Goal: Task Accomplishment & Management: Manage account settings

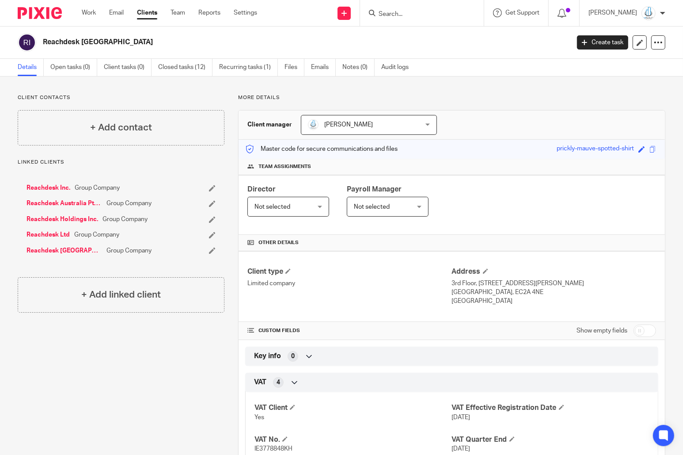
scroll to position [59, 0]
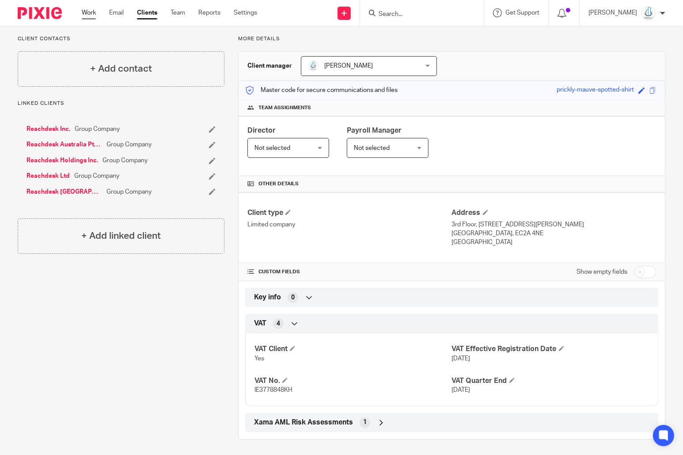
click at [88, 9] on link "Work" at bounding box center [89, 12] width 14 height 9
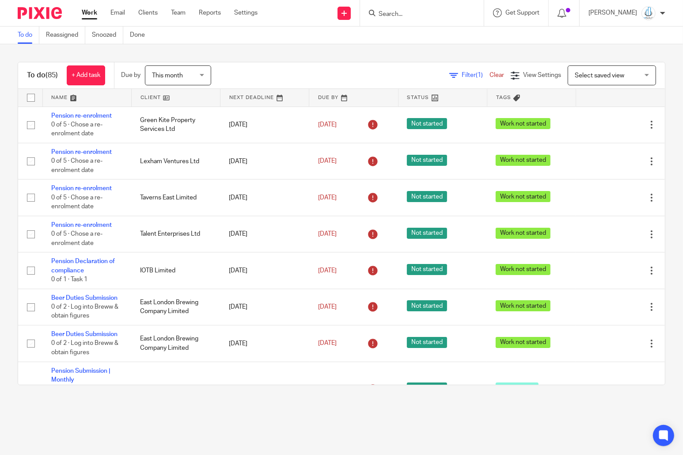
click at [592, 66] on span "Select saved view" at bounding box center [607, 75] width 65 height 19
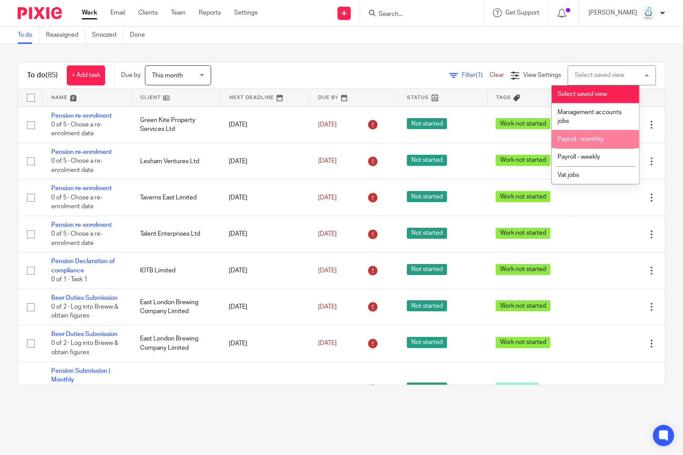
click at [590, 142] on span "Payroll - monthly" at bounding box center [581, 139] width 46 height 6
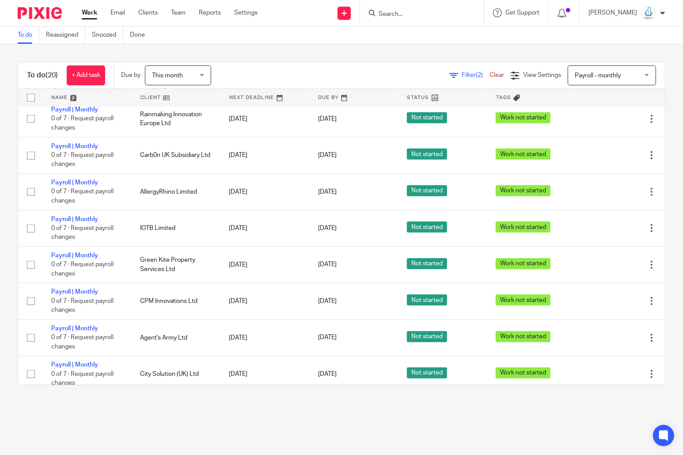
scroll to position [465, 0]
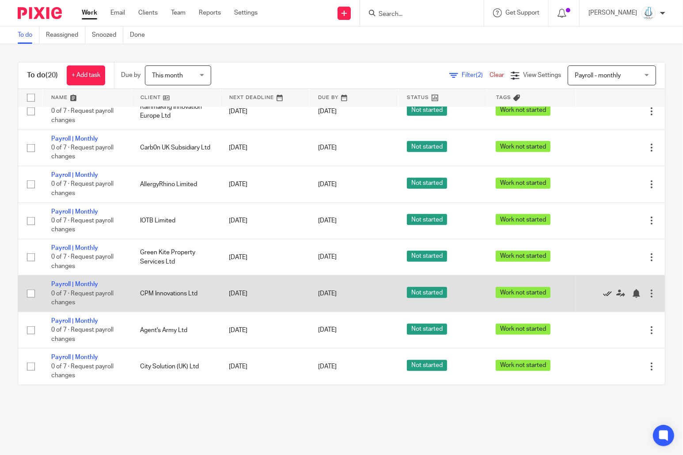
click at [603, 289] on icon at bounding box center [607, 293] width 9 height 9
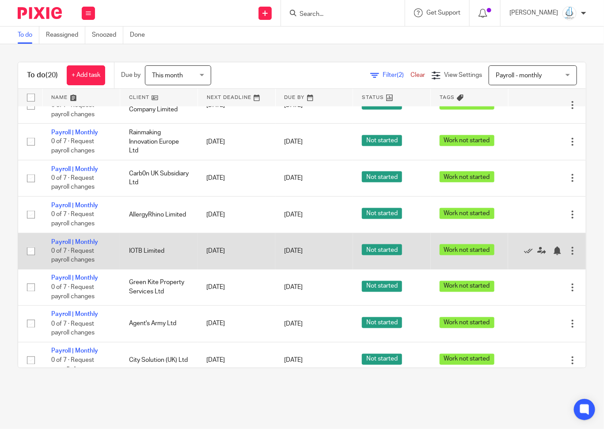
scroll to position [421, 0]
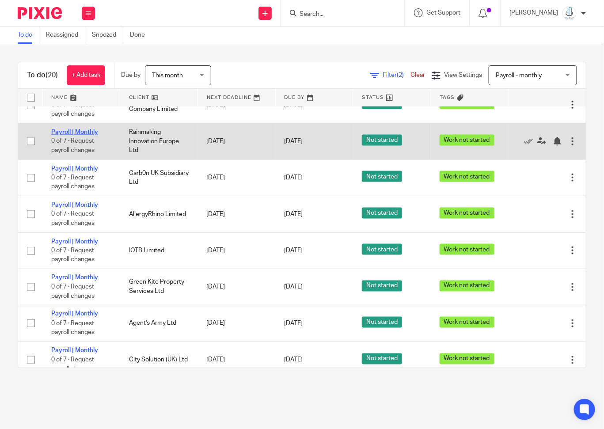
click at [61, 135] on link "Payroll | Monthly" at bounding box center [74, 132] width 47 height 6
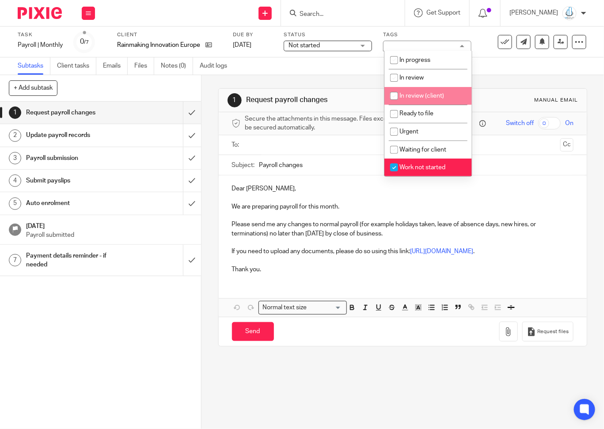
click at [433, 93] on span "In review (client)" at bounding box center [421, 96] width 45 height 6
checkbox input "true"
click at [413, 171] on span "Work not started" at bounding box center [422, 167] width 46 height 6
checkbox input "false"
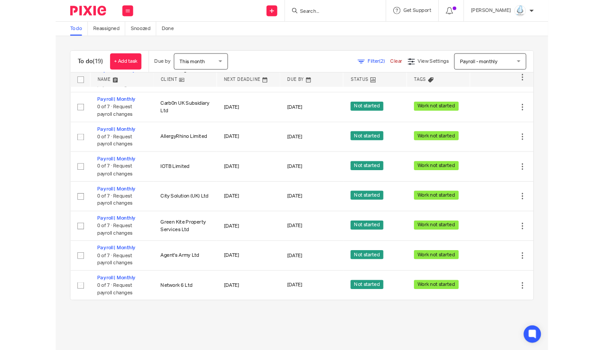
scroll to position [458, 0]
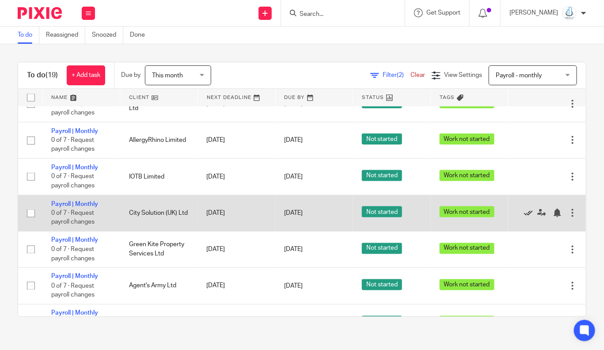
click at [527, 217] on icon at bounding box center [528, 213] width 9 height 9
